Goal: Transaction & Acquisition: Download file/media

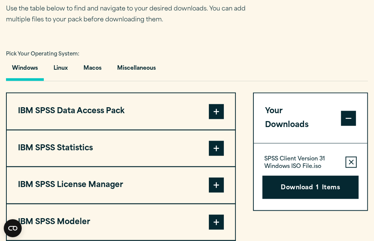
scroll to position [549, 0]
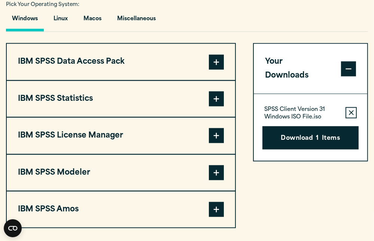
click at [115, 103] on button "IBM SPSS Statistics" at bounding box center [121, 99] width 228 height 36
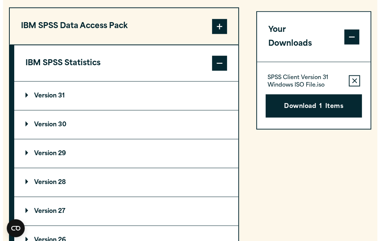
scroll to position [585, 0]
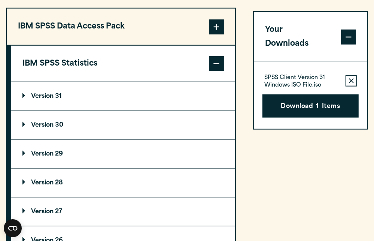
click at [353, 75] on button "Remove this item from your software download list" at bounding box center [350, 80] width 11 height 11
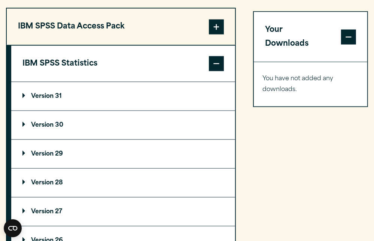
click at [64, 97] on summary "Version 31" at bounding box center [123, 96] width 224 height 28
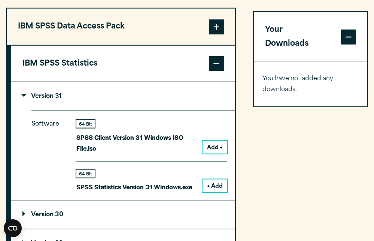
click at [214, 190] on button "+ Add" at bounding box center [215, 185] width 25 height 13
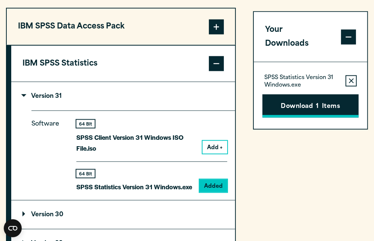
click at [311, 94] on button "Download 1 Items" at bounding box center [310, 105] width 96 height 23
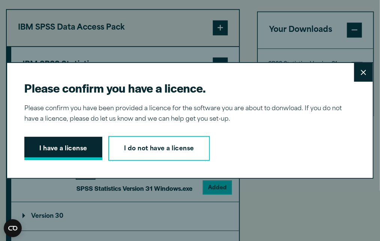
click at [76, 149] on button "I have a license" at bounding box center [63, 148] width 78 height 23
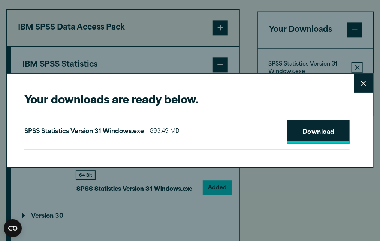
click at [308, 136] on link "Download" at bounding box center [318, 131] width 62 height 23
